Goal: Task Accomplishment & Management: Complete application form

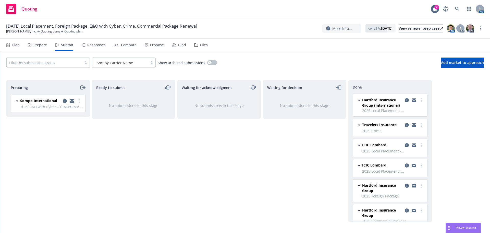
scroll to position [51, 0]
